Goal: Task Accomplishment & Management: Use online tool/utility

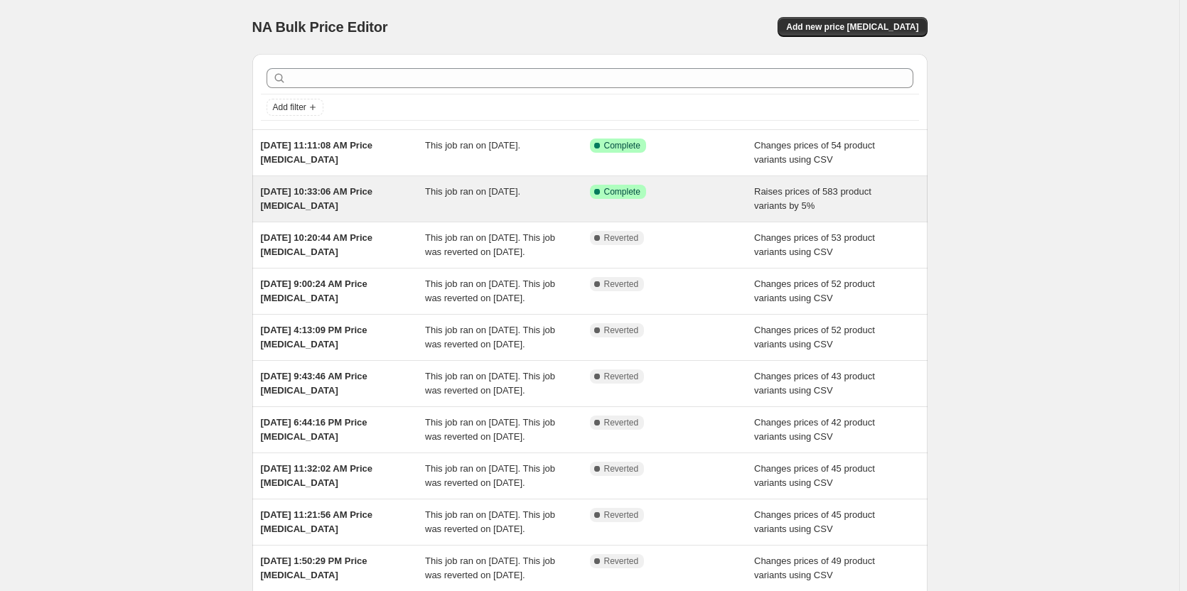
click at [319, 189] on span "[DATE] 10:33:06 AM Price [MEDICAL_DATA]" at bounding box center [317, 198] width 112 height 25
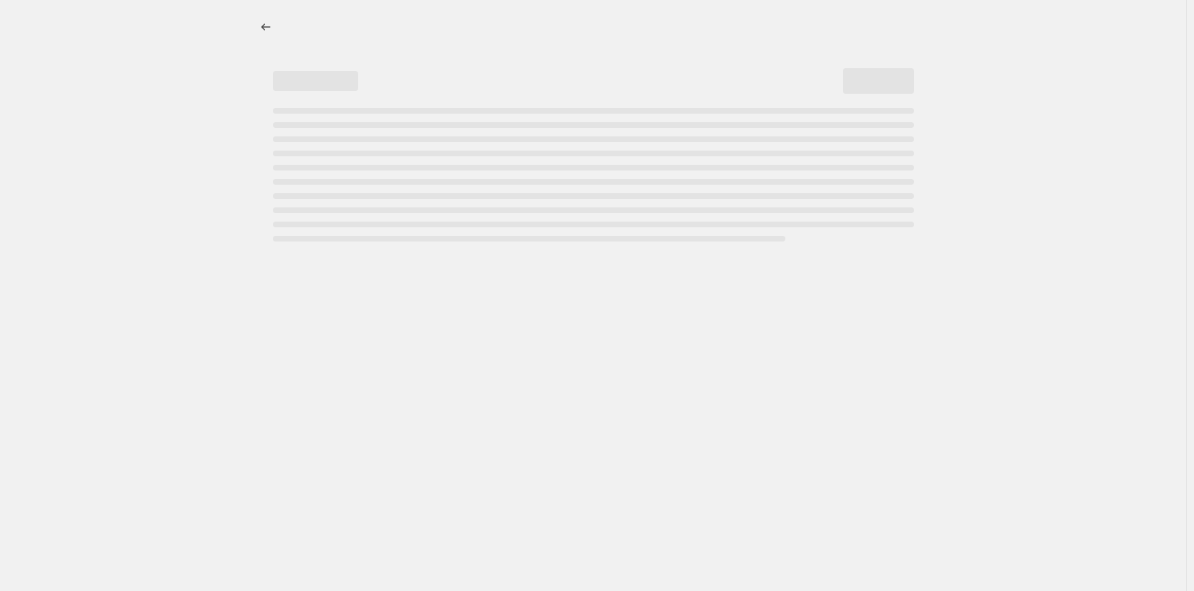
select select "percentage"
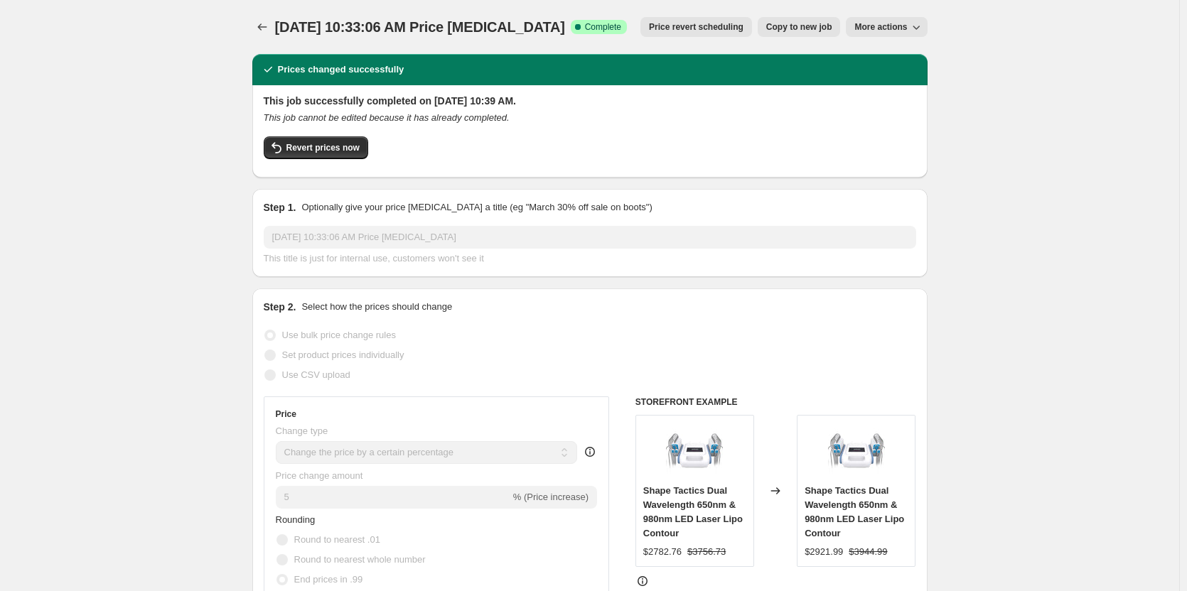
click at [899, 16] on div "[DATE] 10:33:06 AM Price [MEDICAL_DATA]. This page is ready [DATE] 10:33:06 AM …" at bounding box center [589, 27] width 675 height 54
click at [897, 41] on div "[DATE] 10:33:06 AM Price [MEDICAL_DATA]. This page is ready [DATE] 10:33:06 AM …" at bounding box center [589, 27] width 675 height 54
click at [901, 33] on button "More actions" at bounding box center [886, 27] width 81 height 20
click at [682, 158] on div "Revert prices now" at bounding box center [590, 151] width 653 height 30
click at [263, 37] on div "[DATE] 10:33:06 AM Price [MEDICAL_DATA]. This page is ready [DATE] 10:33:06 AM …" at bounding box center [589, 27] width 675 height 54
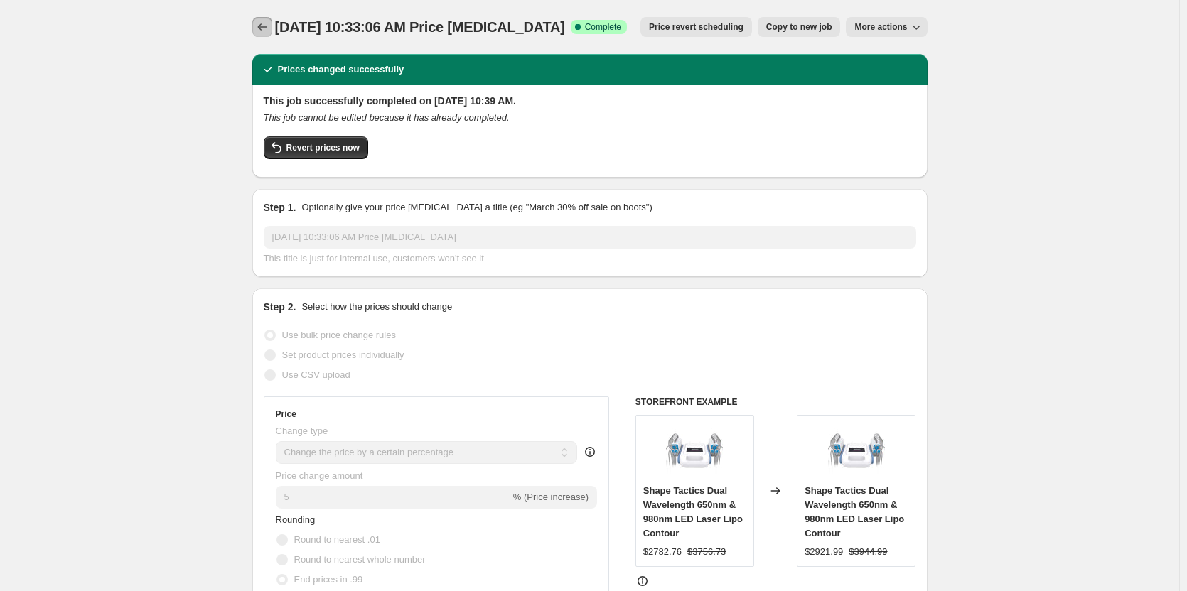
click at [267, 28] on icon "Price change jobs" at bounding box center [262, 27] width 14 height 14
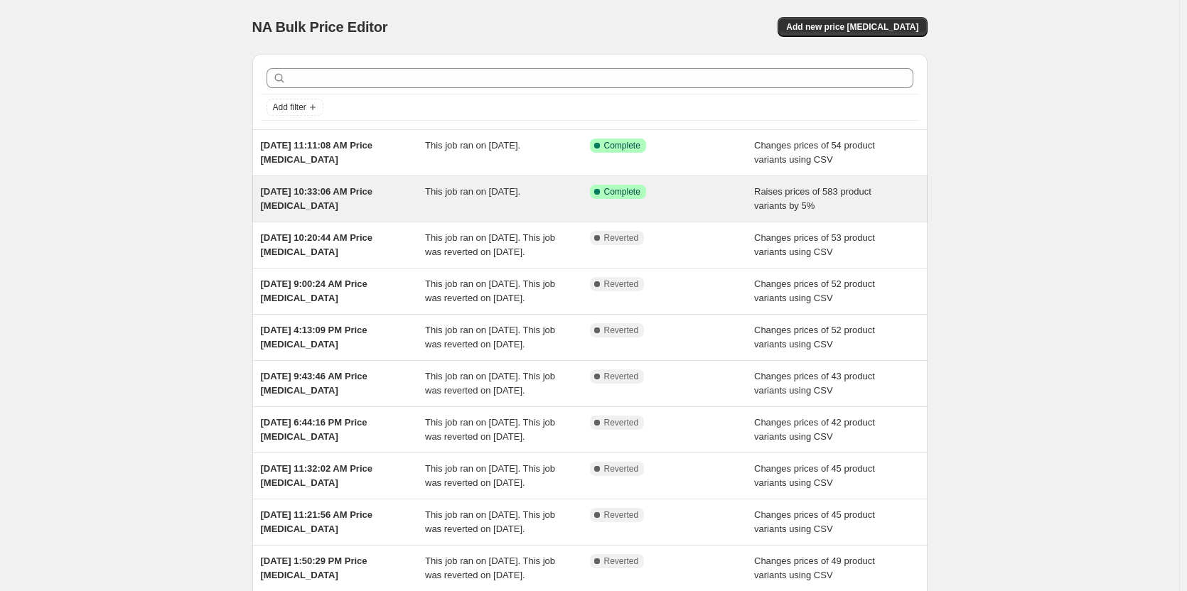
click at [375, 199] on div "[DATE] 10:33:06 AM Price [MEDICAL_DATA]" at bounding box center [343, 199] width 165 height 28
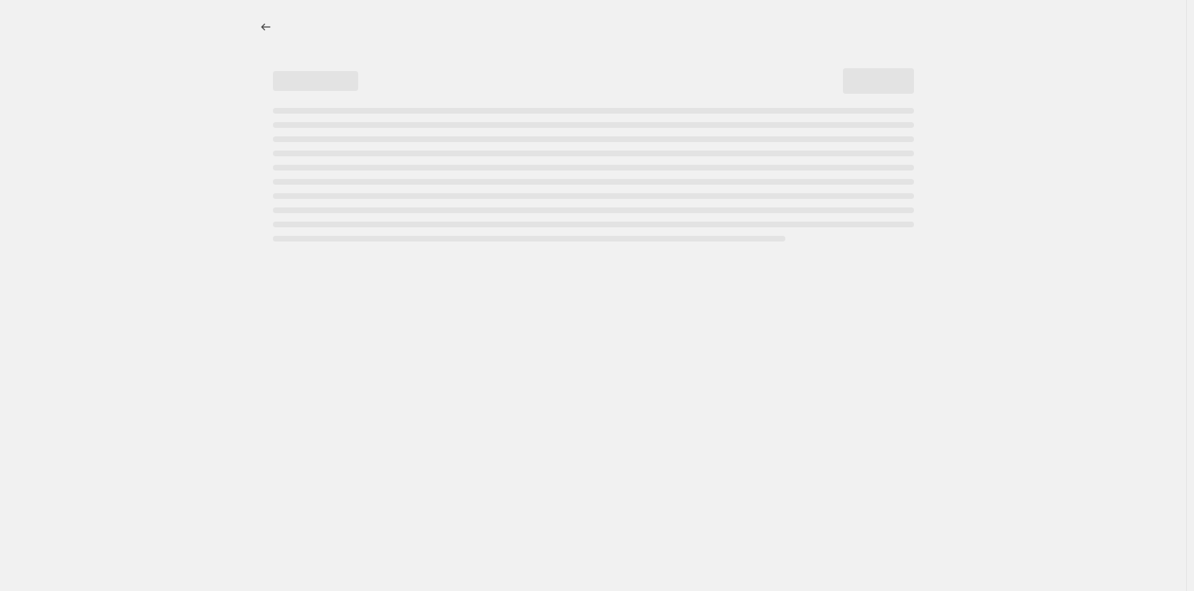
select select "percentage"
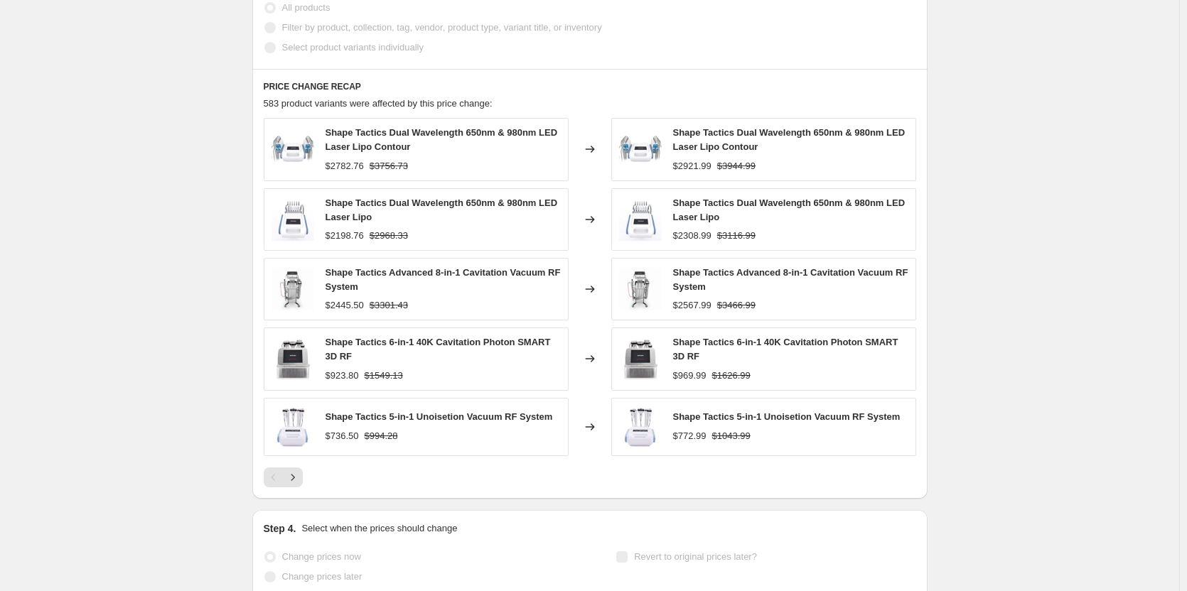
scroll to position [1066, 0]
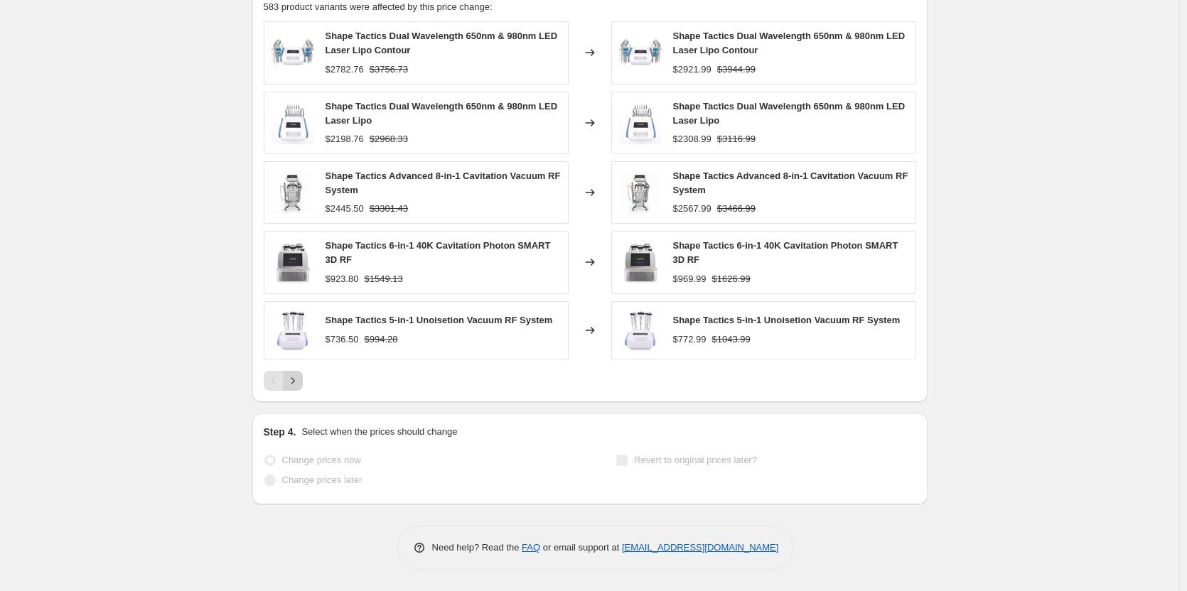
click at [300, 378] on icon "Next" at bounding box center [293, 381] width 14 height 14
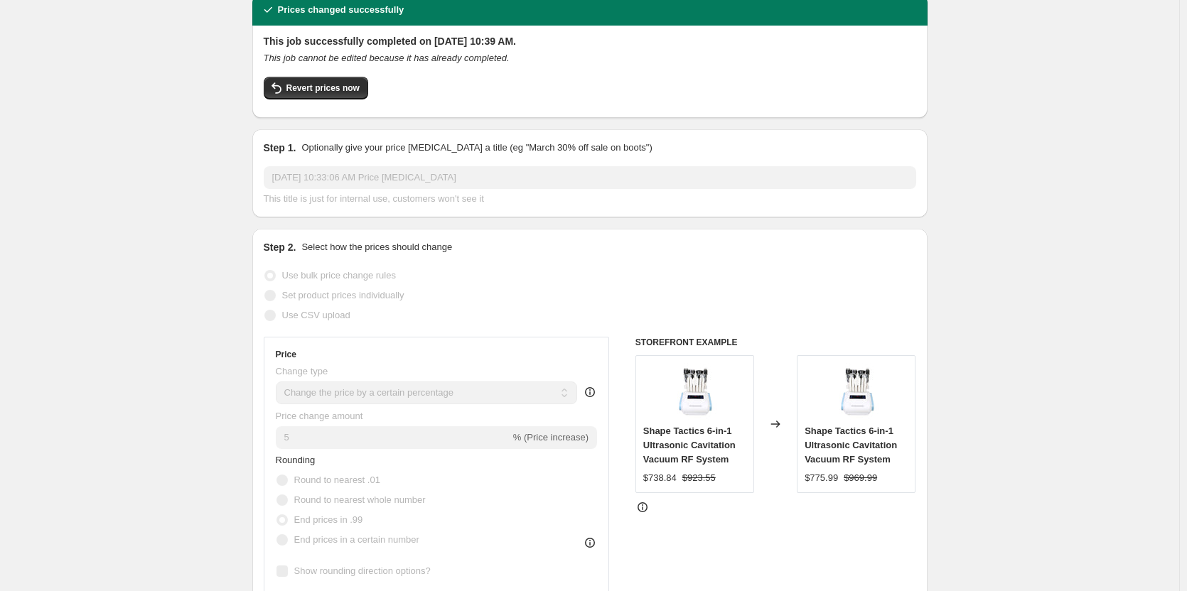
scroll to position [0, 0]
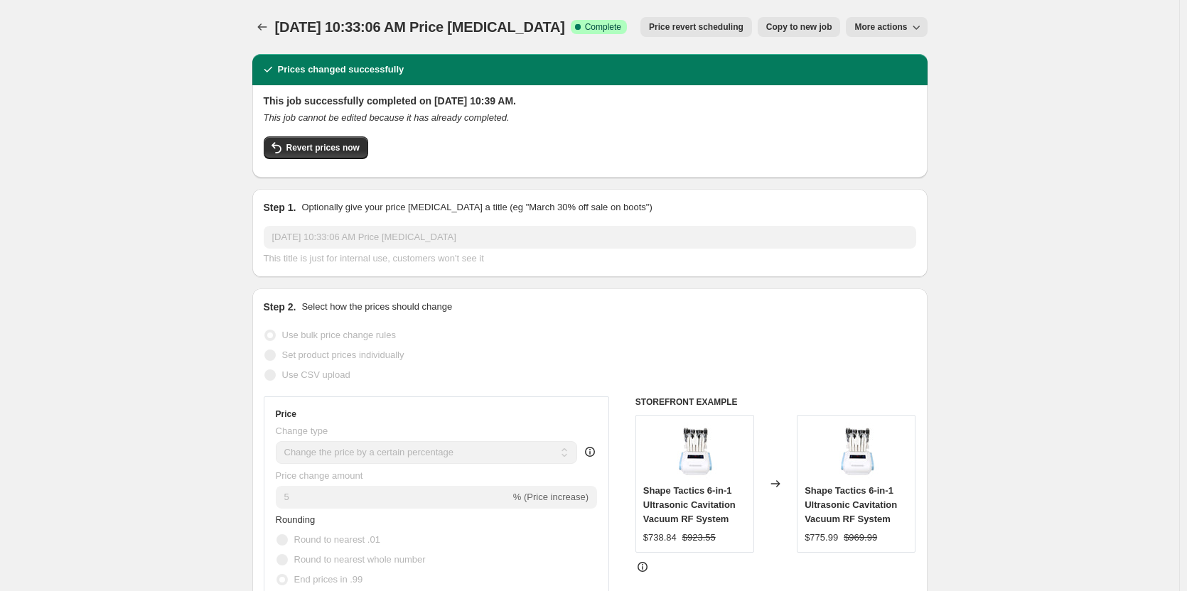
click at [889, 29] on span "More actions" at bounding box center [880, 26] width 53 height 11
click at [886, 51] on span "Export Recap CSV" at bounding box center [899, 56] width 77 height 11
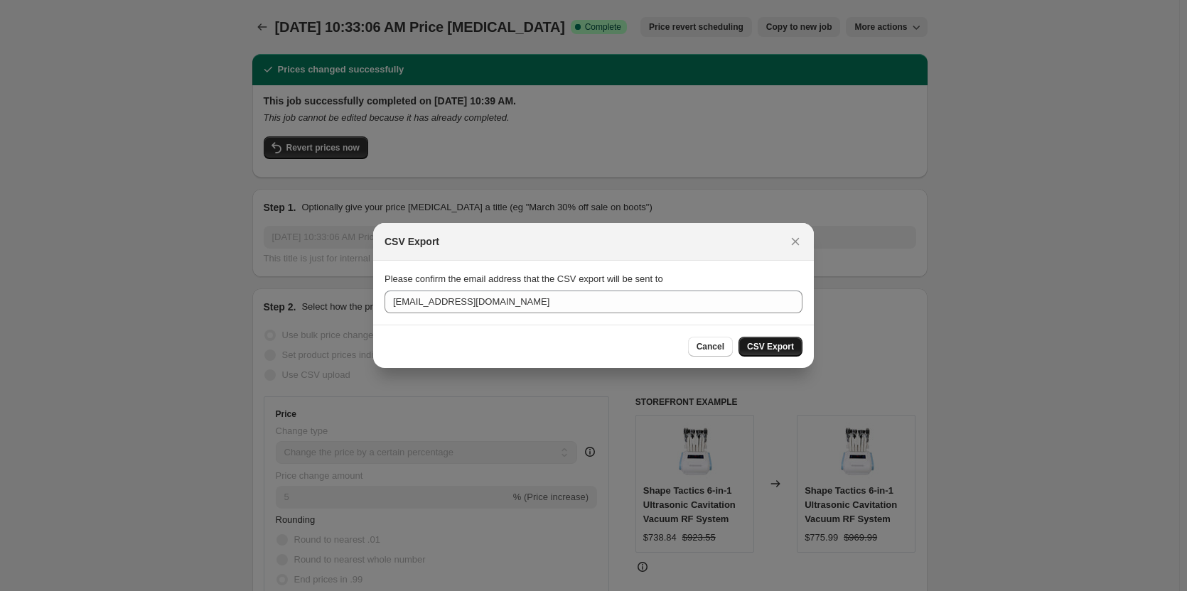
click at [763, 346] on span "CSV Export" at bounding box center [770, 346] width 47 height 11
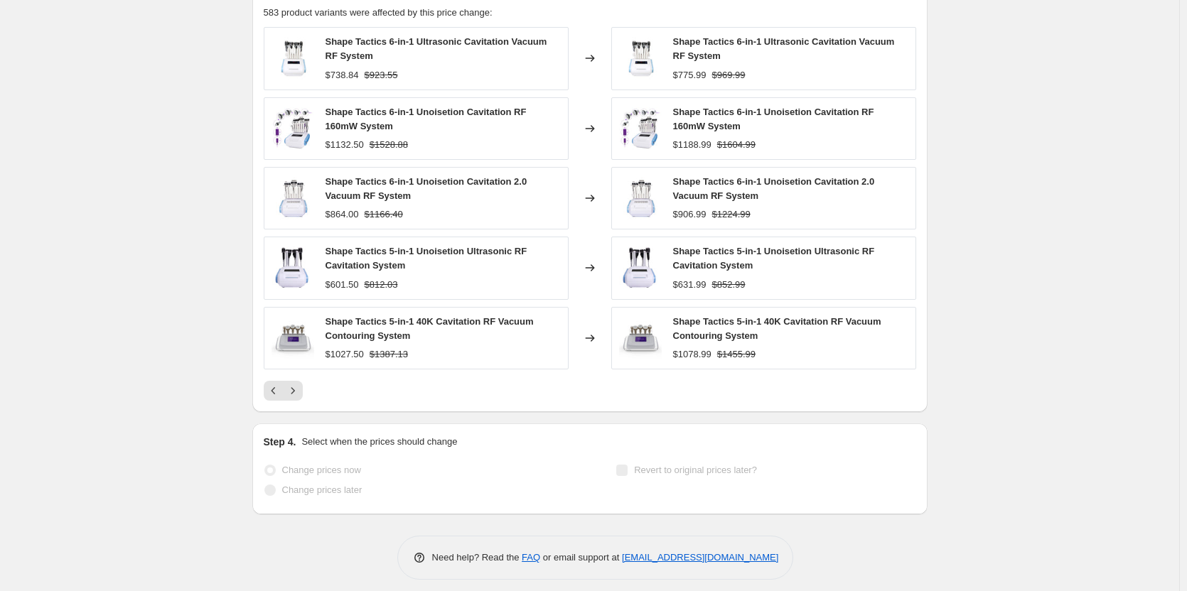
scroll to position [1166, 0]
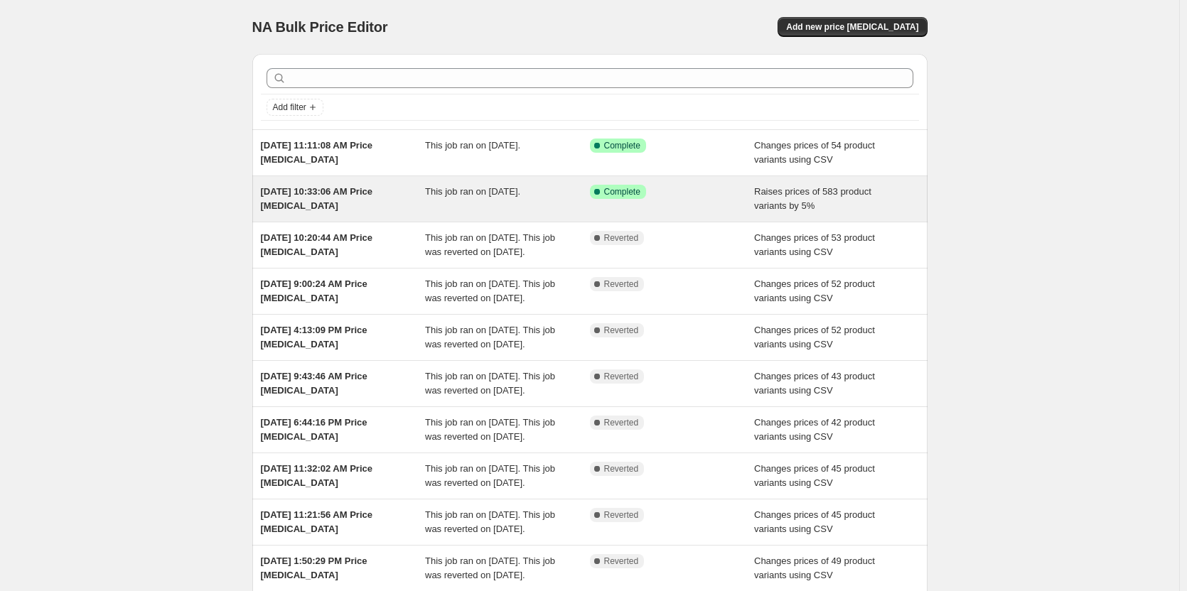
click at [367, 190] on span "[DATE] 10:33:06 AM Price [MEDICAL_DATA]" at bounding box center [317, 198] width 112 height 25
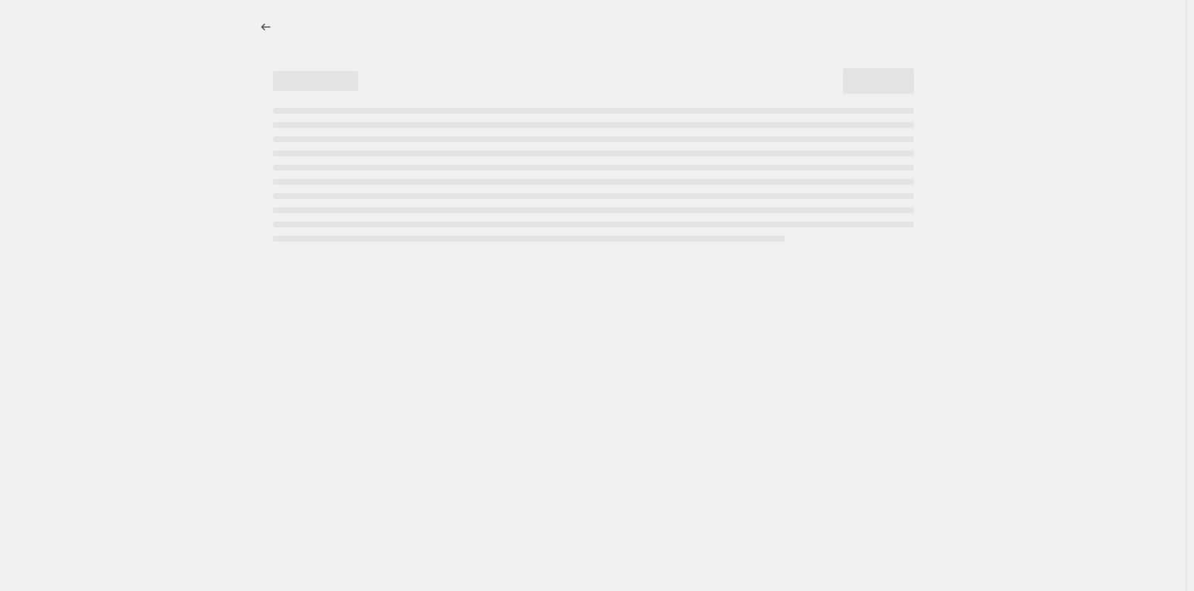
select select "percentage"
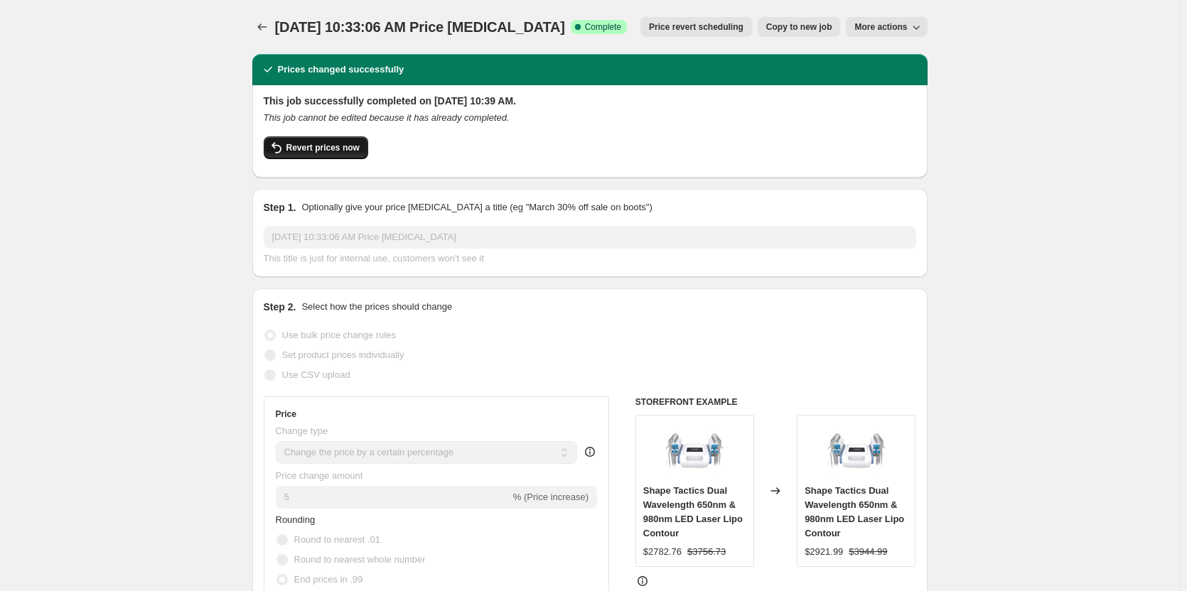
click at [355, 139] on button "Revert prices now" at bounding box center [316, 147] width 104 height 23
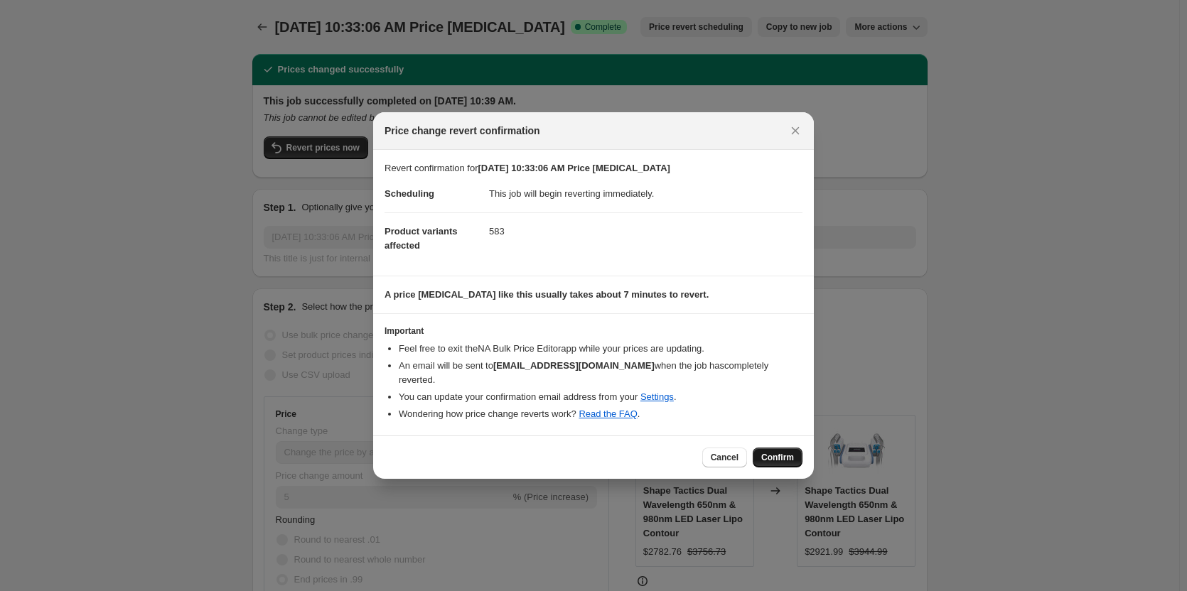
click at [784, 452] on span "Confirm" at bounding box center [777, 457] width 33 height 11
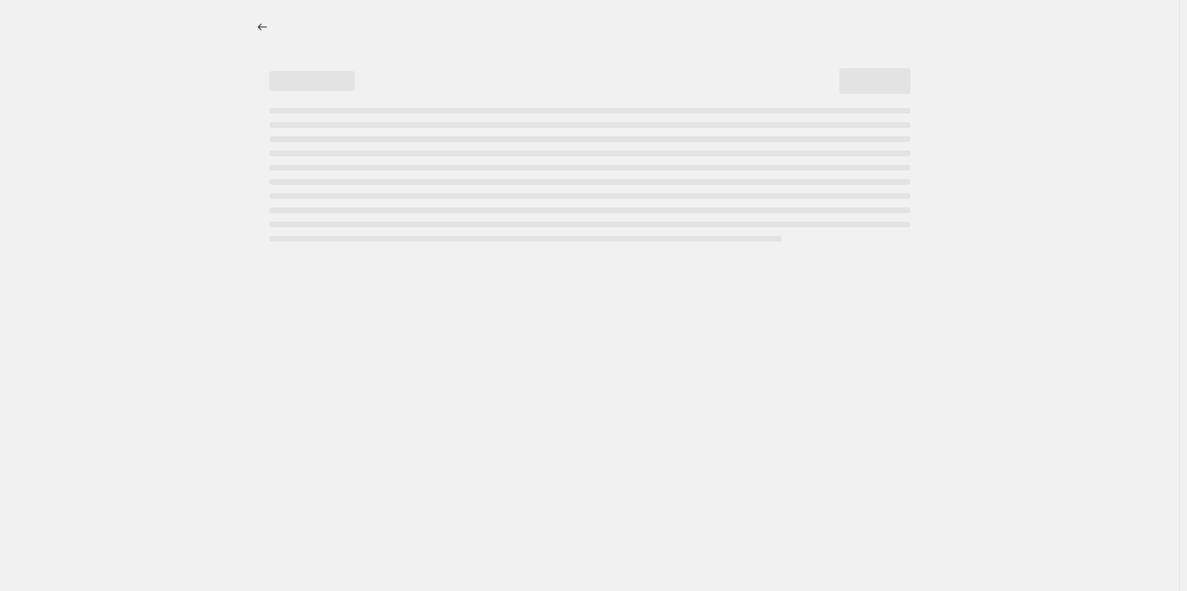
select select "percentage"
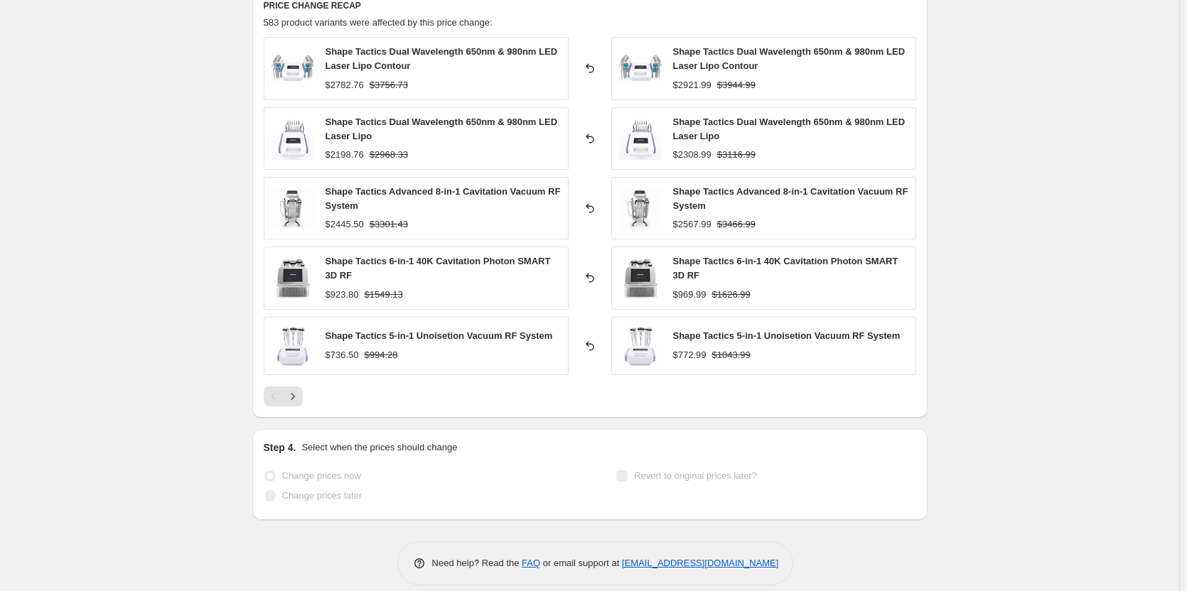
scroll to position [1121, 0]
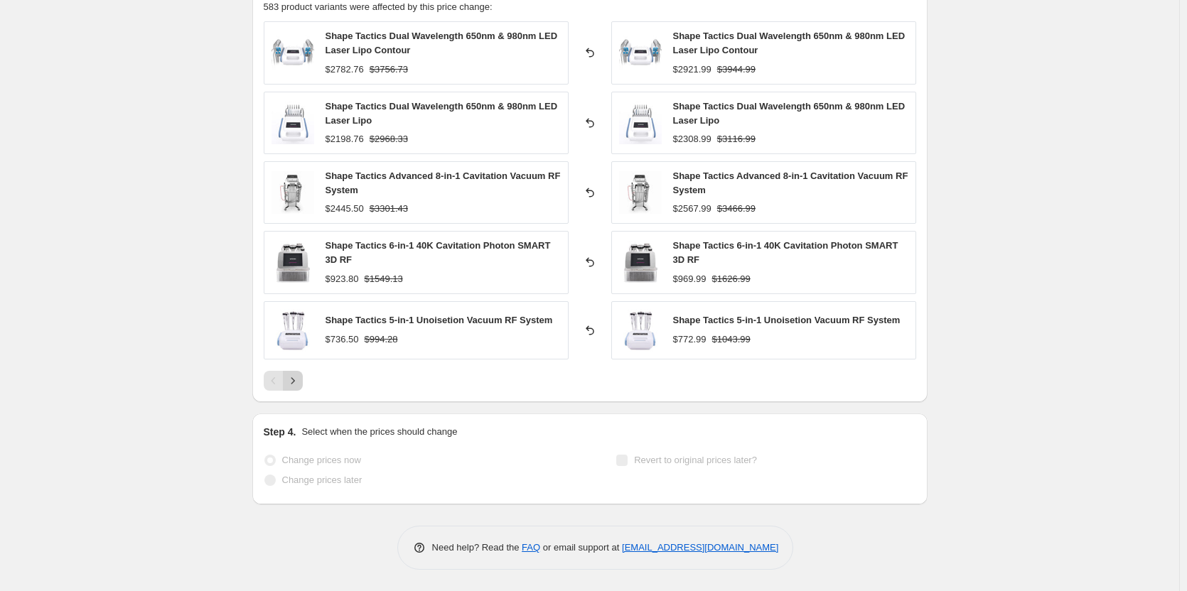
click at [303, 377] on button "Next" at bounding box center [293, 381] width 20 height 20
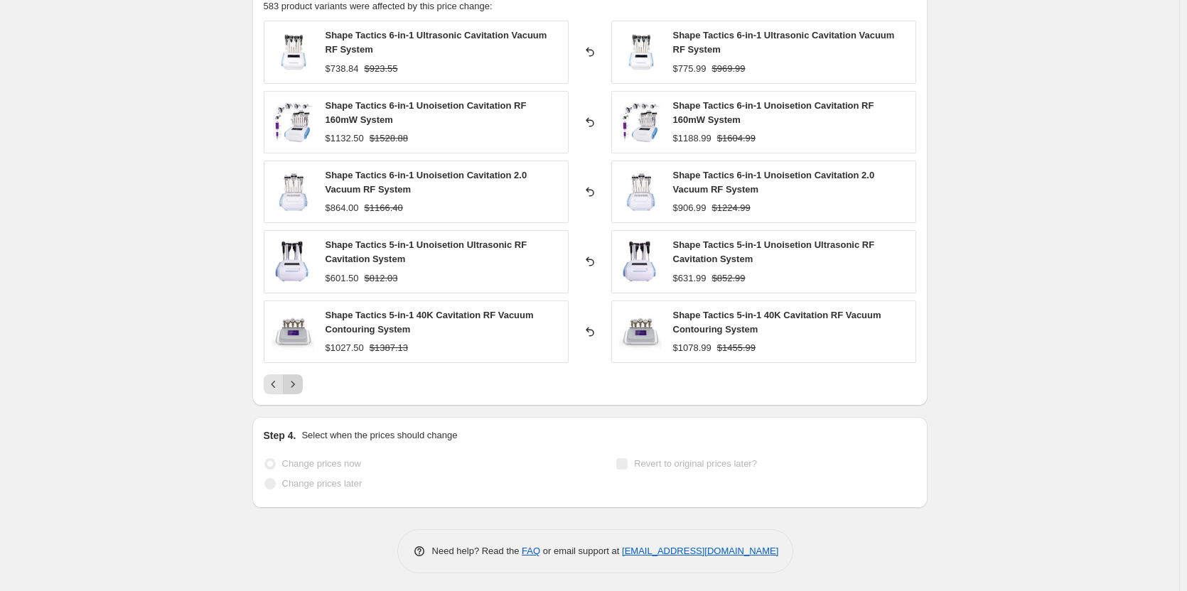
click at [301, 377] on button "Next" at bounding box center [293, 385] width 20 height 20
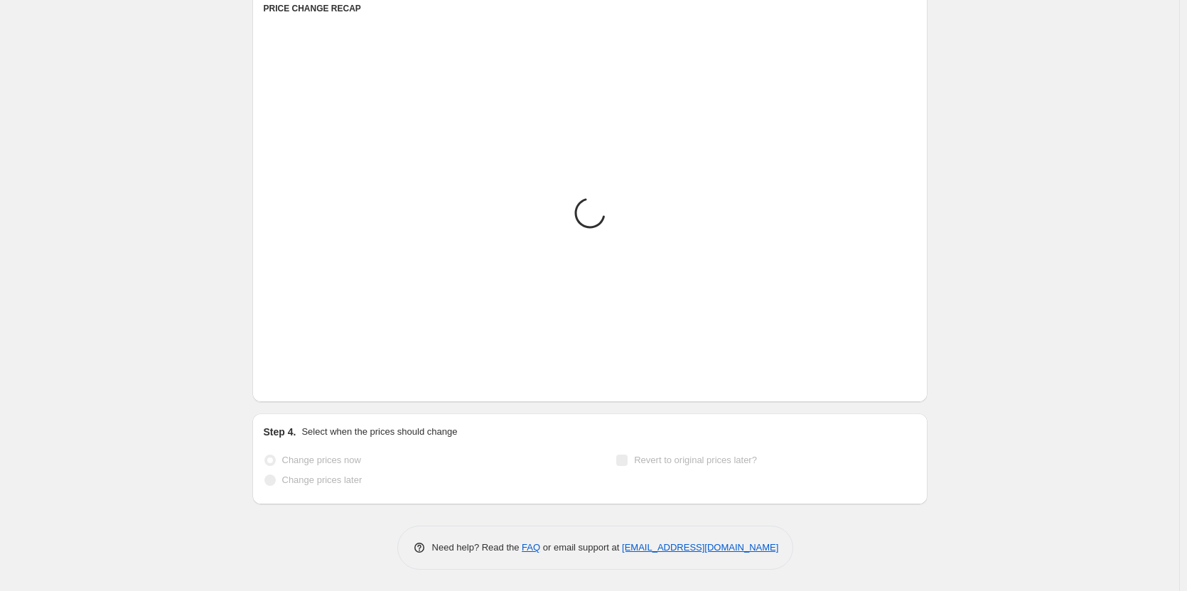
scroll to position [1116, 0]
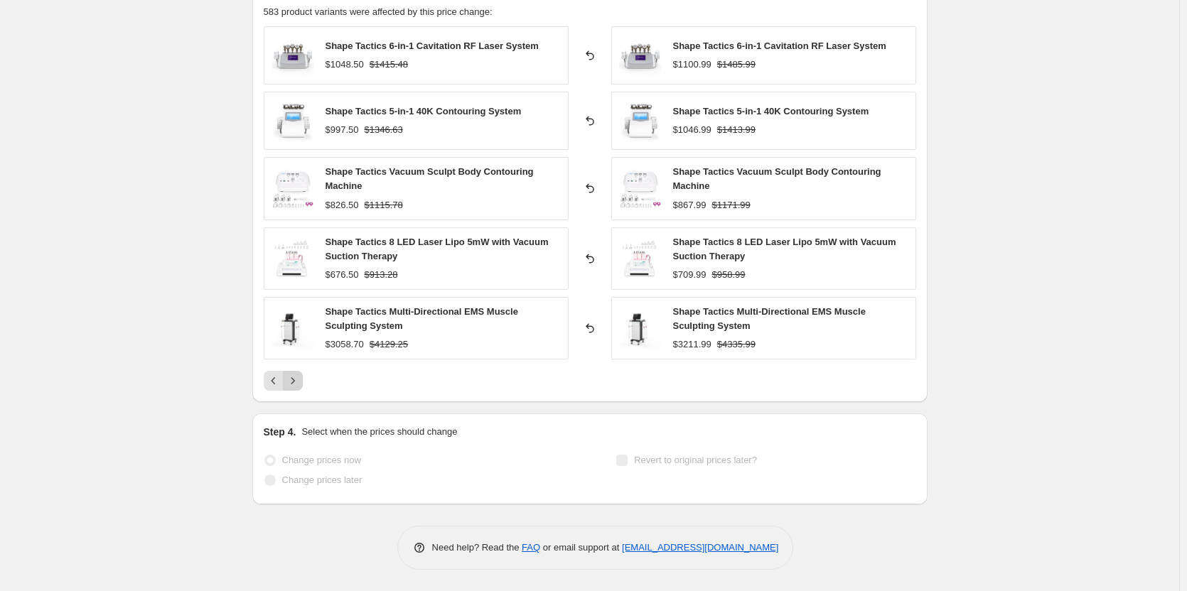
click at [299, 377] on icon "Next" at bounding box center [293, 381] width 14 height 14
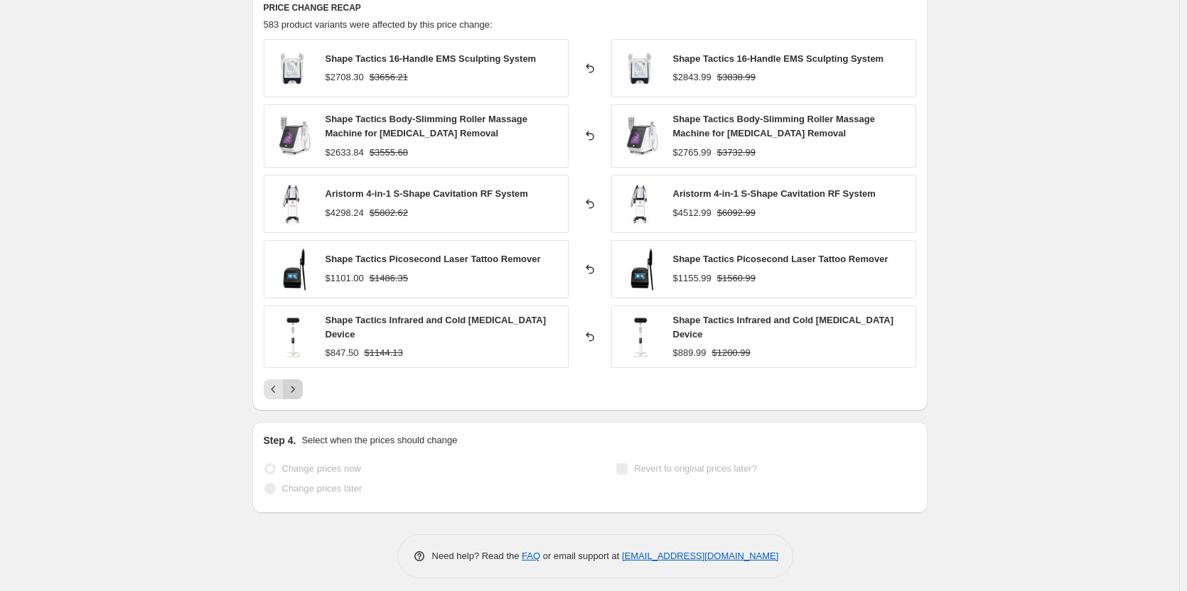
scroll to position [1107, 0]
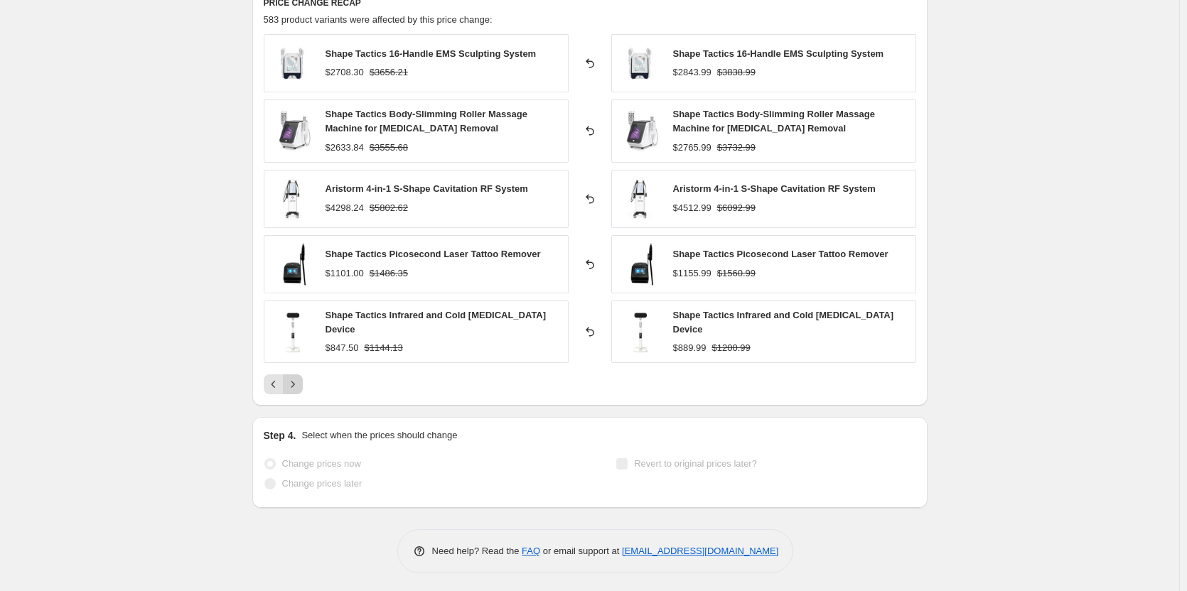
click at [299, 377] on icon "Next" at bounding box center [293, 384] width 14 height 14
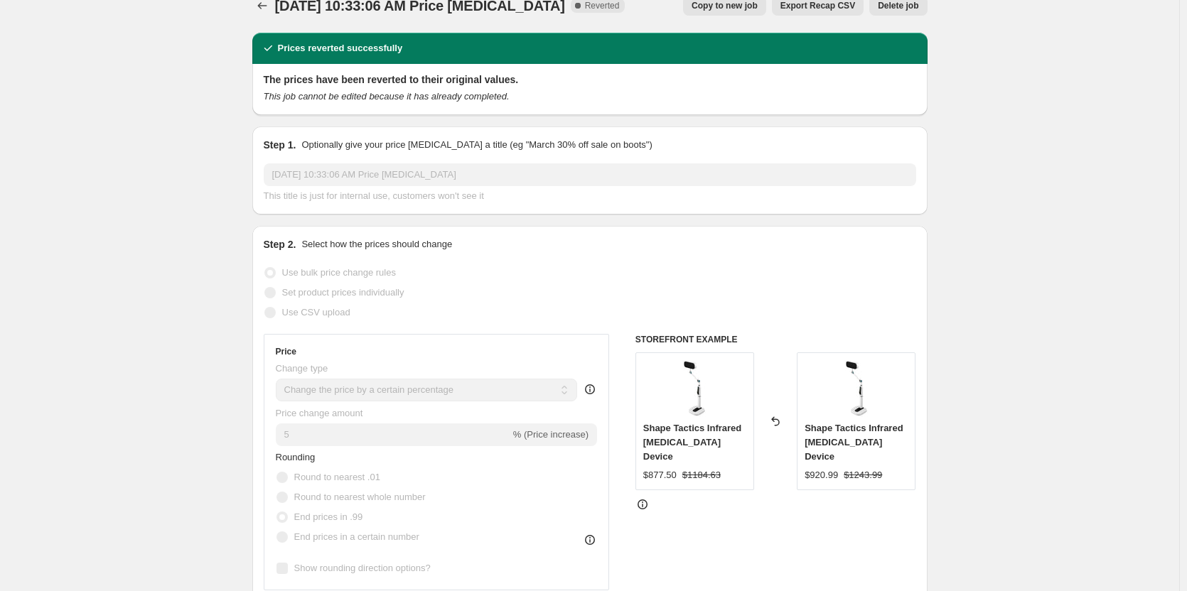
scroll to position [0, 0]
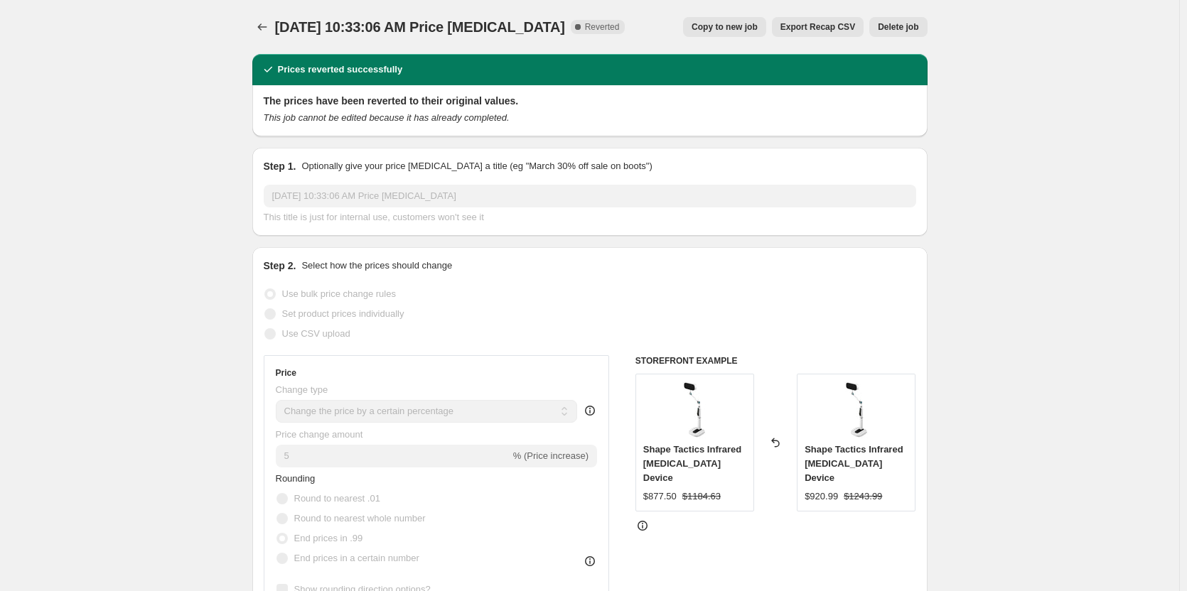
click at [817, 31] on span "Export Recap CSV" at bounding box center [817, 26] width 75 height 11
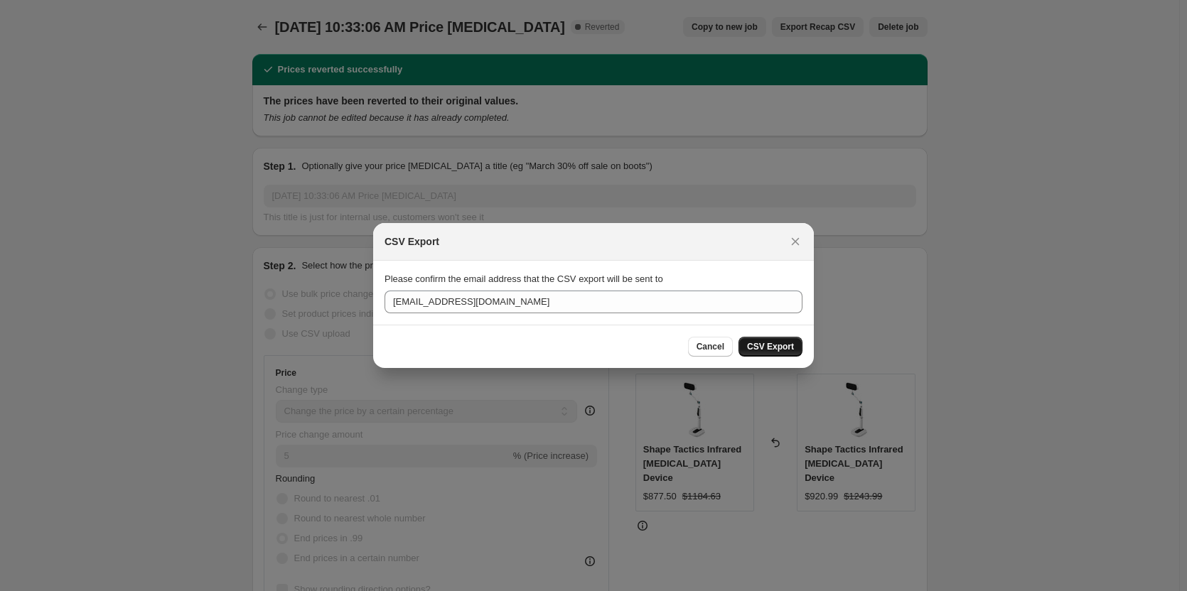
click at [780, 351] on span "CSV Export" at bounding box center [770, 346] width 47 height 11
